Goal: Task Accomplishment & Management: Use online tool/utility

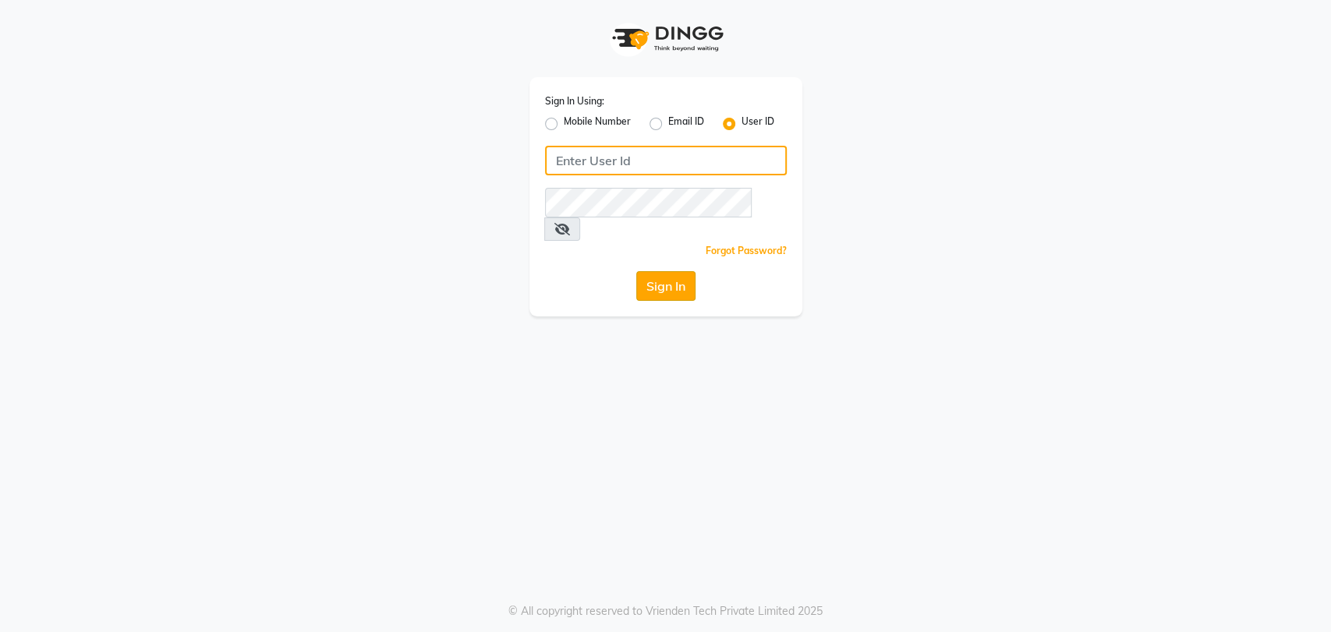
type input "e3591-01"
click at [660, 271] on button "Sign In" at bounding box center [665, 286] width 59 height 30
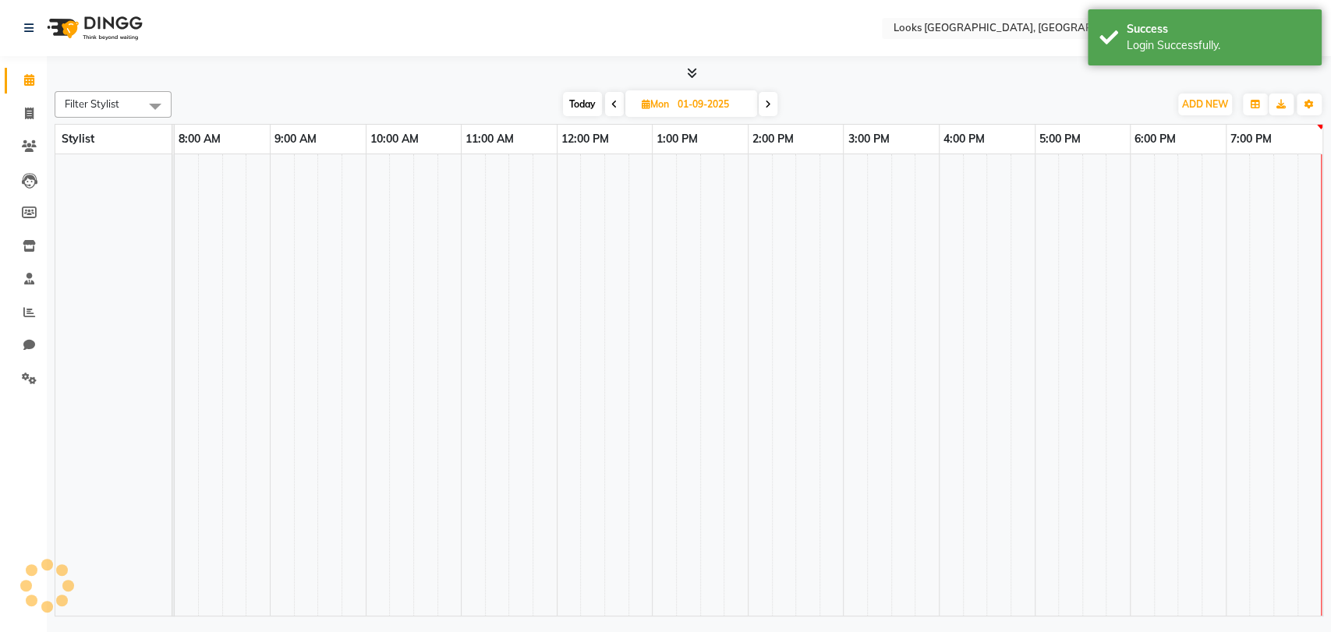
select select "en"
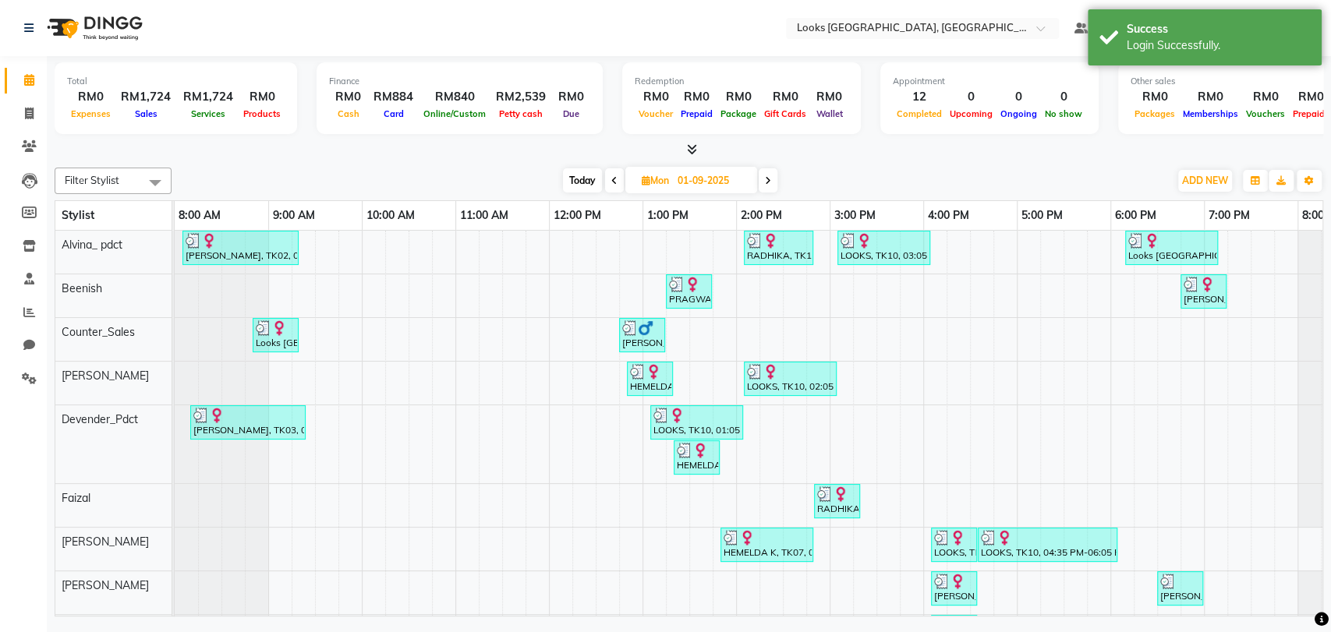
click at [583, 182] on span "Today" at bounding box center [582, 180] width 39 height 24
type input "02-09-2025"
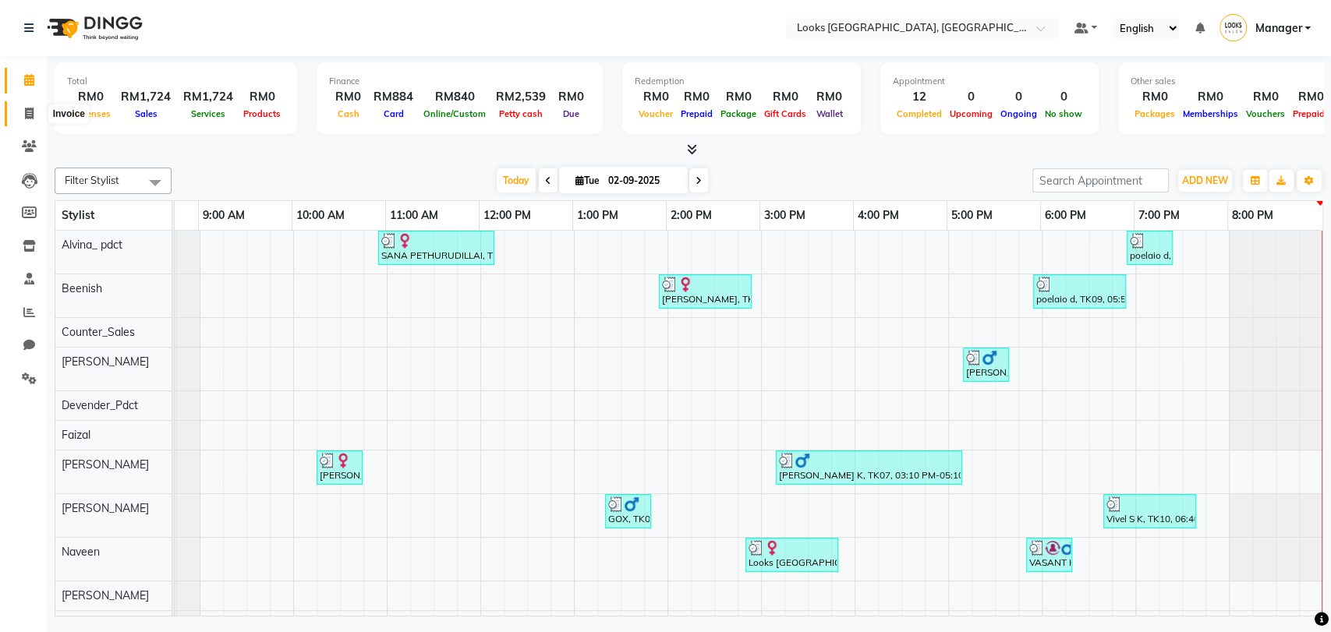
click at [30, 108] on icon at bounding box center [29, 114] width 9 height 12
select select "service"
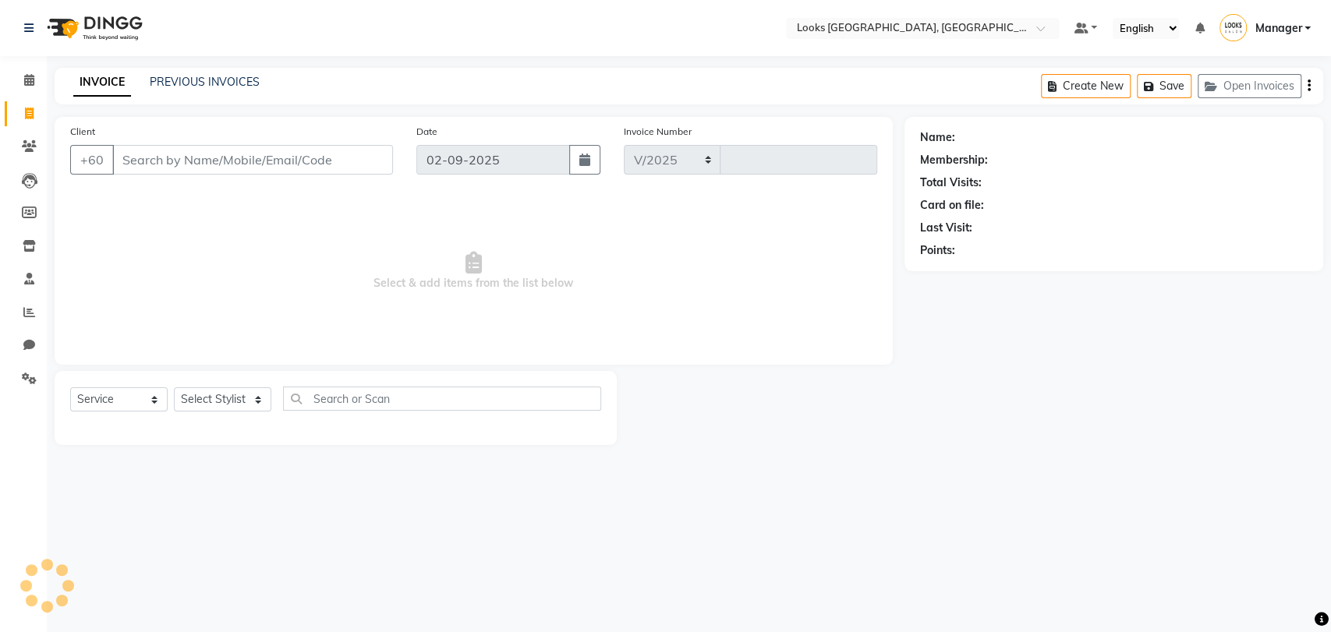
select select "8109"
type input "1233"
click at [199, 84] on link "PREVIOUS INVOICES" at bounding box center [205, 82] width 110 height 14
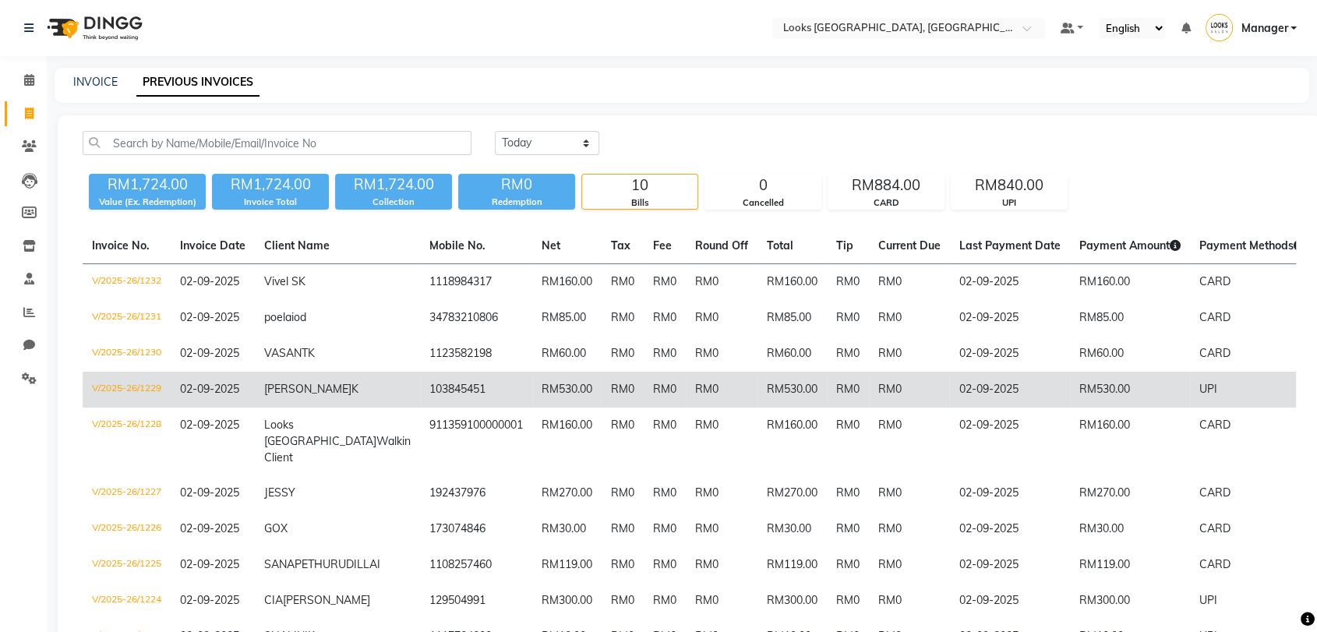
click at [869, 394] on td "RM0" at bounding box center [909, 390] width 81 height 36
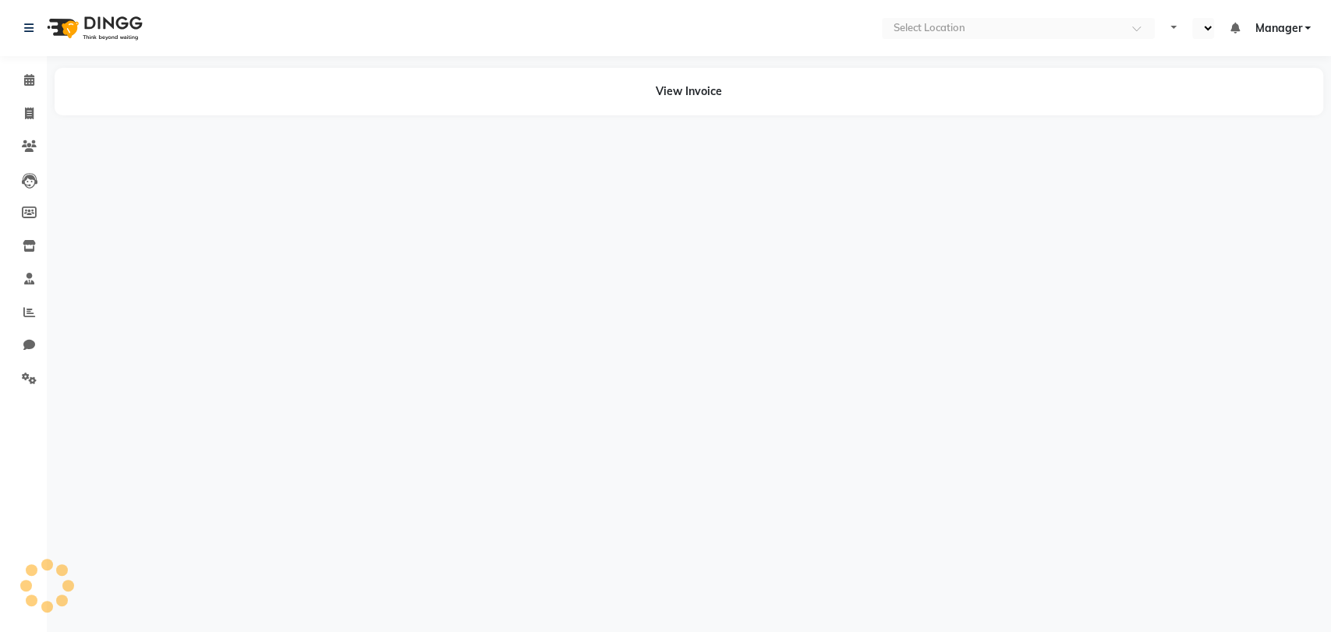
select select "en"
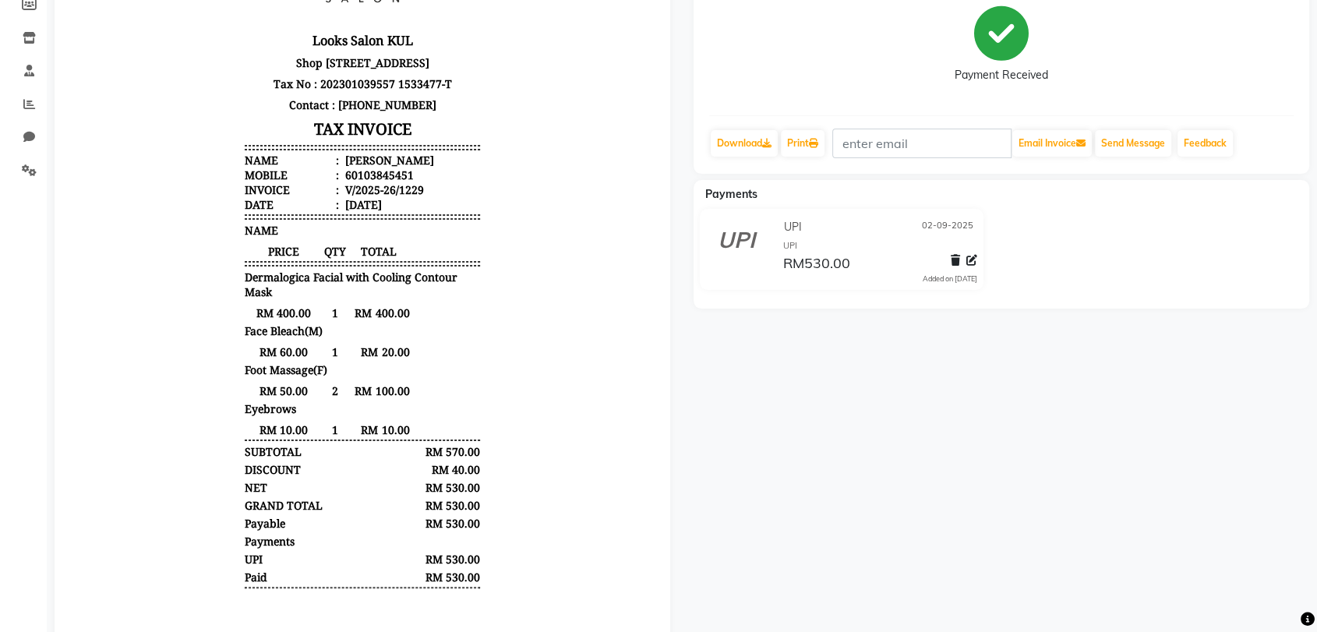
scroll to position [210, 0]
